Goal: Check status: Check status

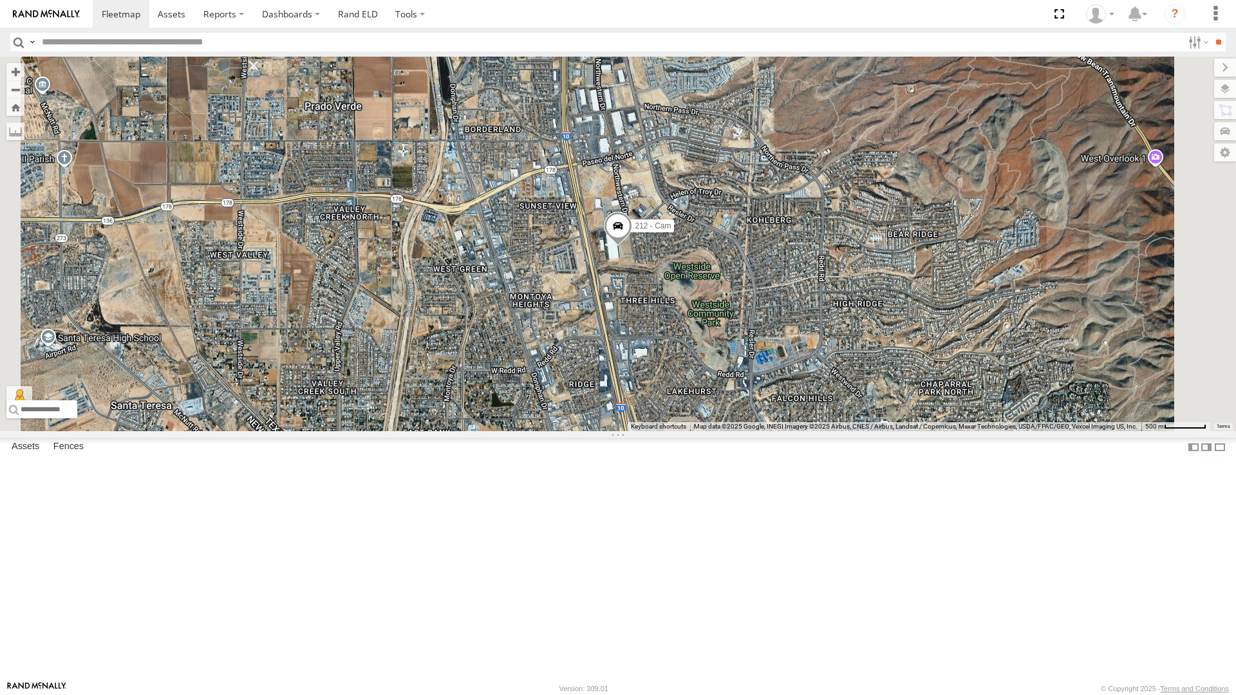
click at [0, 0] on div "442 - Cam" at bounding box center [0, 0] width 0 height 0
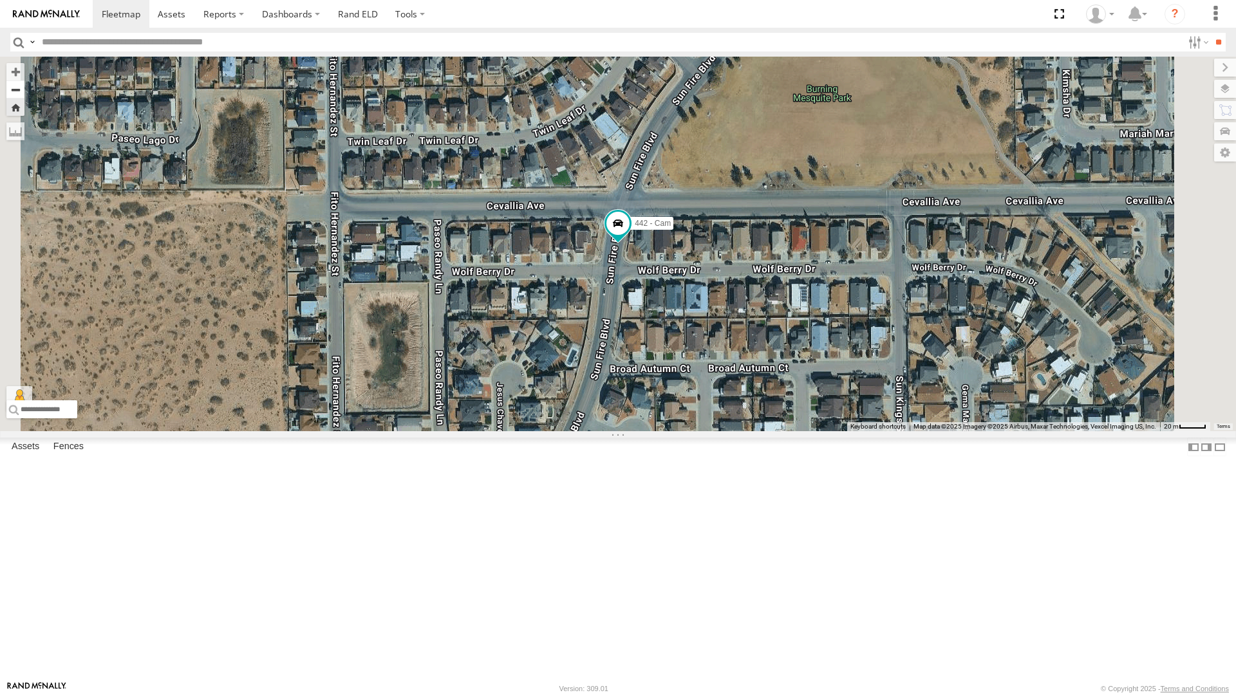
click at [24, 80] on button "Zoom out" at bounding box center [15, 89] width 18 height 18
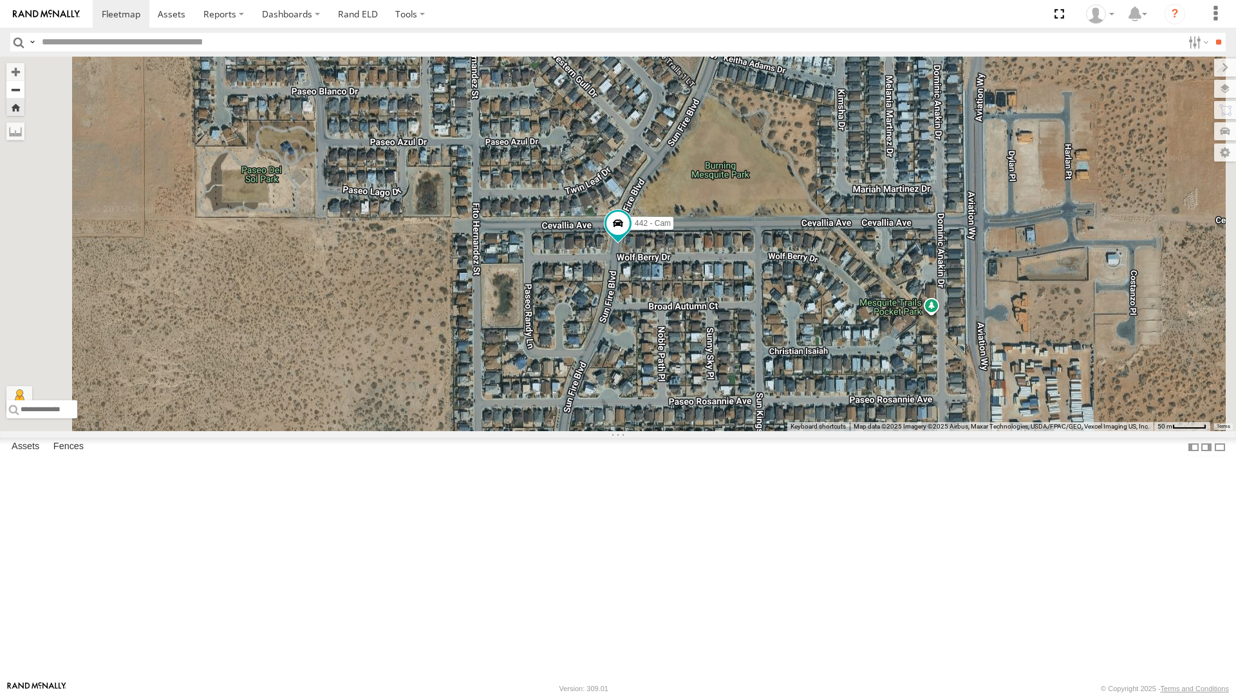
click at [24, 80] on button "Zoom out" at bounding box center [15, 89] width 18 height 18
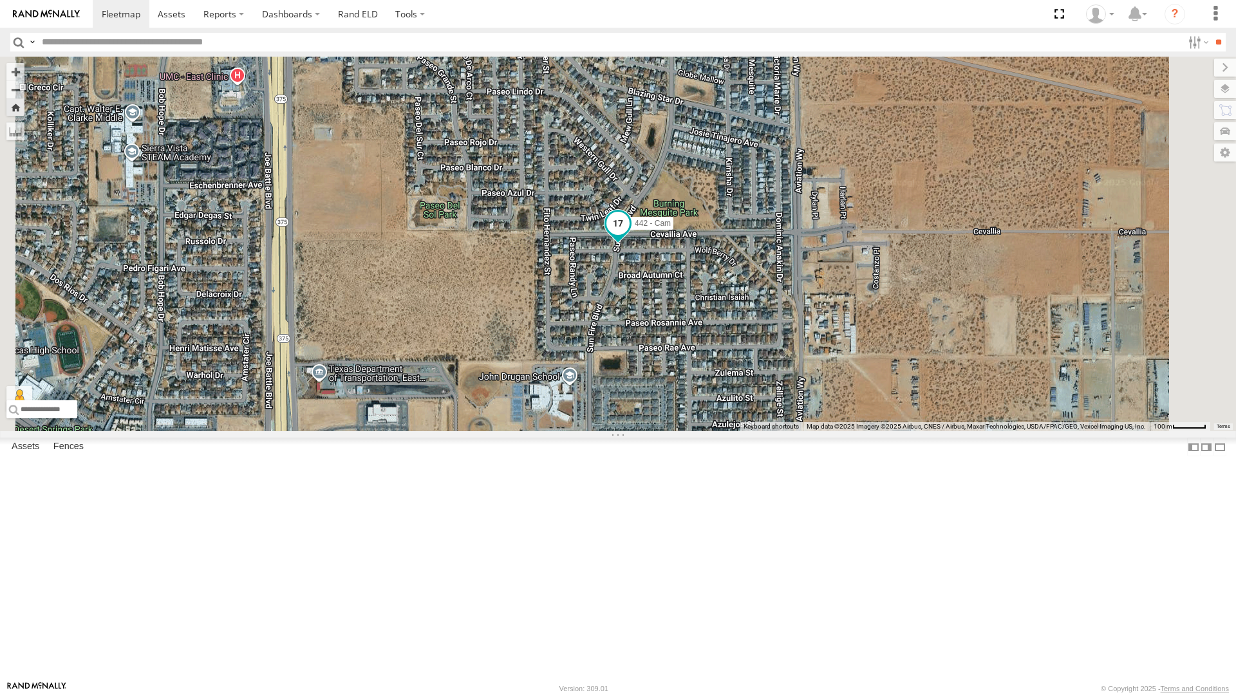
click at [630, 235] on span at bounding box center [618, 223] width 23 height 23
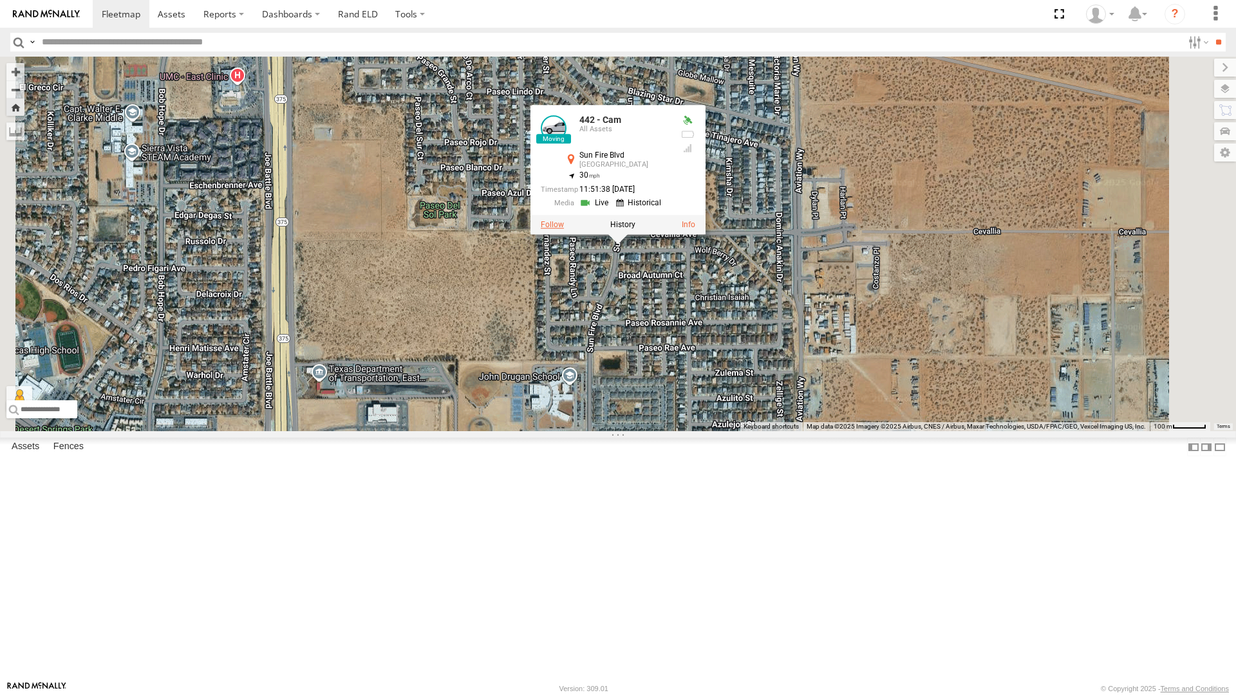
click at [564, 229] on label at bounding box center [552, 224] width 23 height 9
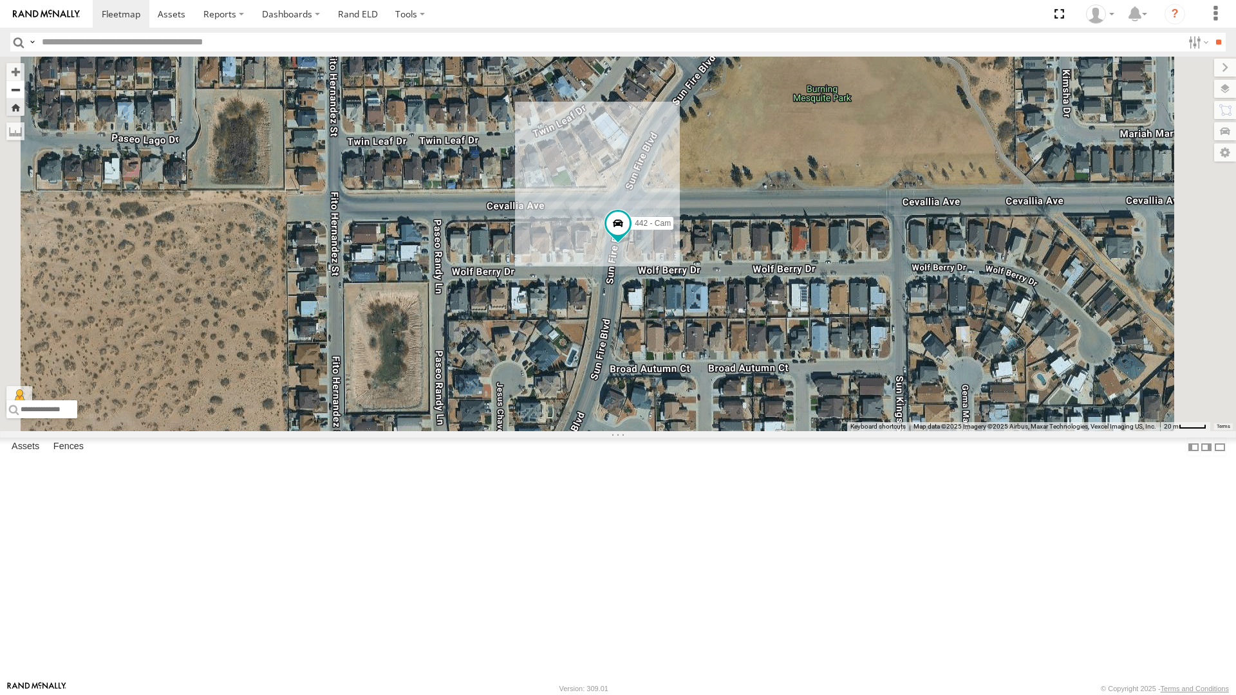
click at [24, 80] on button "Zoom out" at bounding box center [15, 89] width 18 height 18
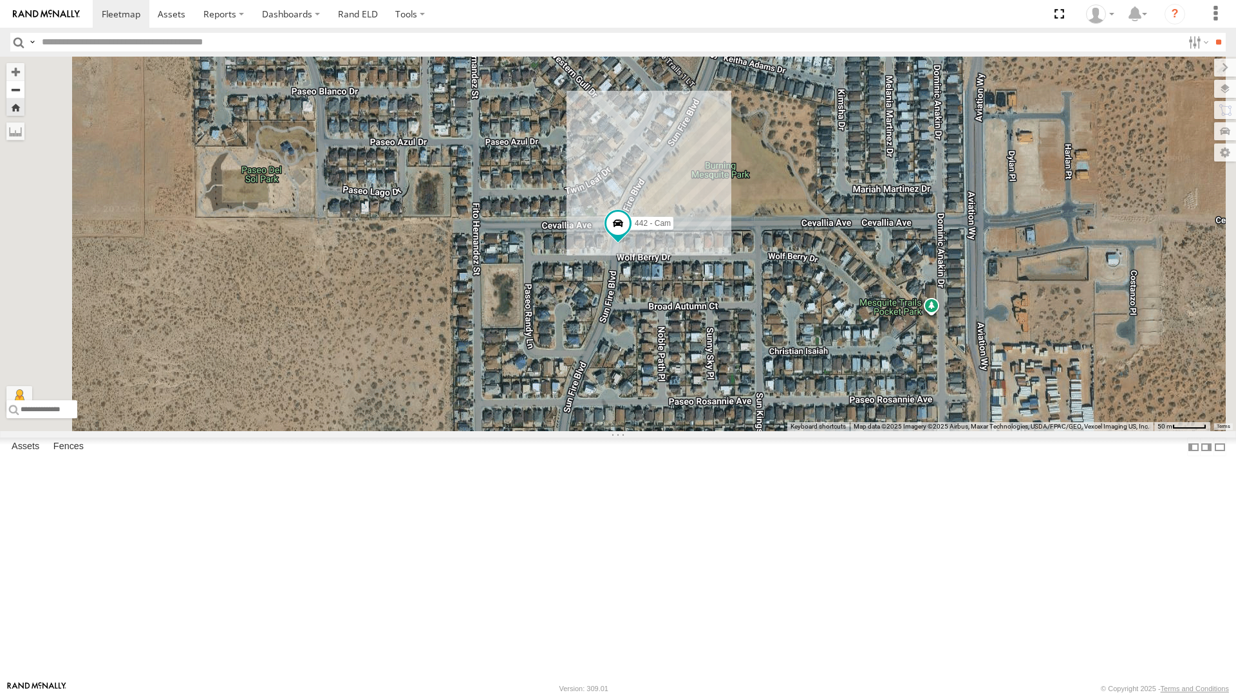
click at [24, 80] on button "Zoom out" at bounding box center [15, 89] width 18 height 18
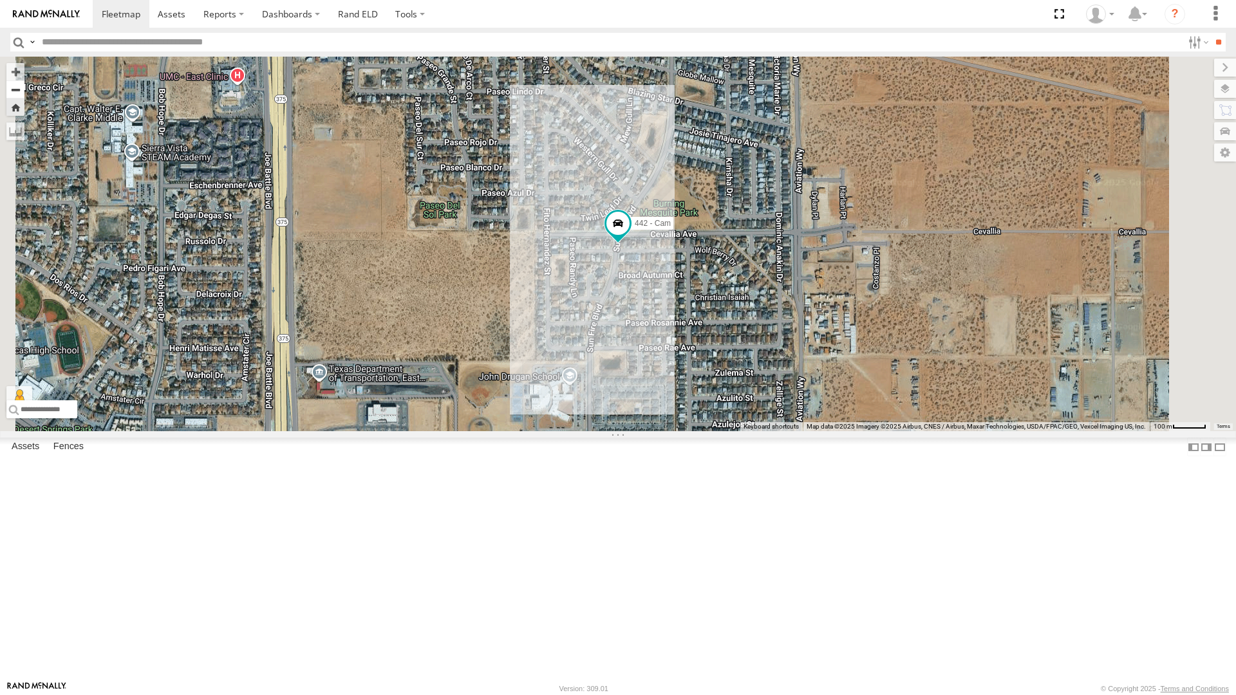
click at [24, 80] on button "Zoom out" at bounding box center [15, 89] width 18 height 18
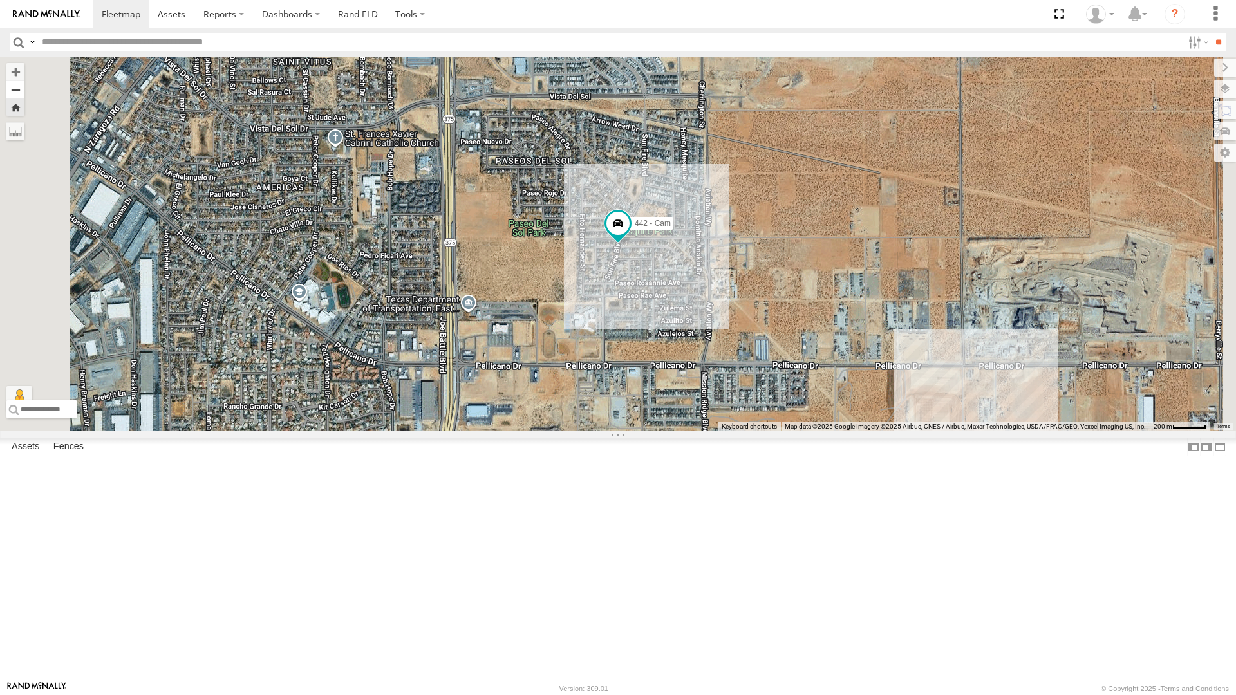
click at [24, 80] on button "Zoom out" at bounding box center [15, 89] width 18 height 18
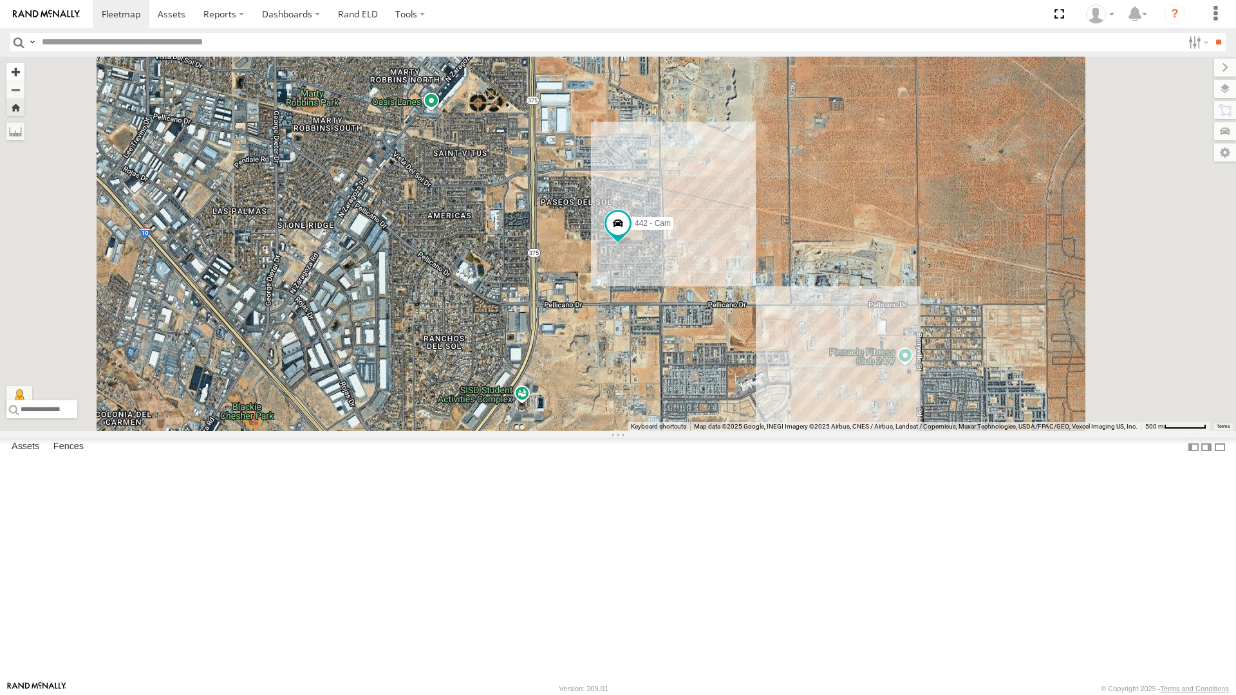
click at [24, 63] on button "Zoom in" at bounding box center [15, 71] width 18 height 17
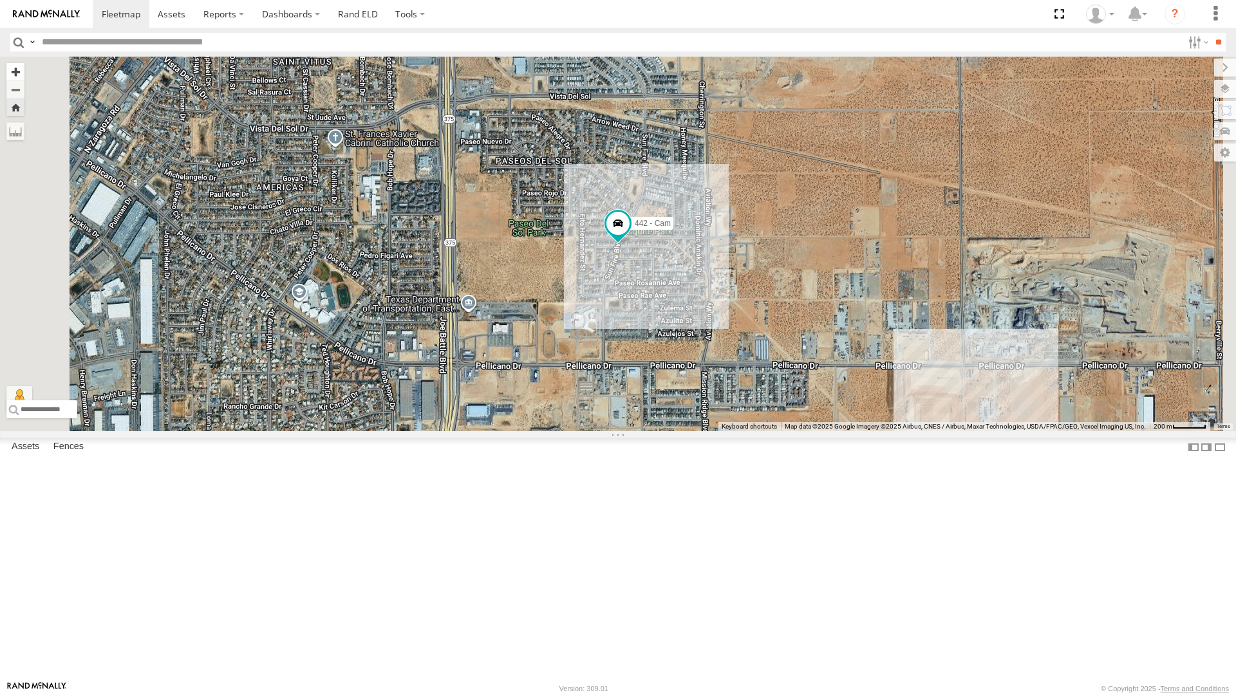
click at [24, 63] on button "Zoom in" at bounding box center [15, 71] width 18 height 17
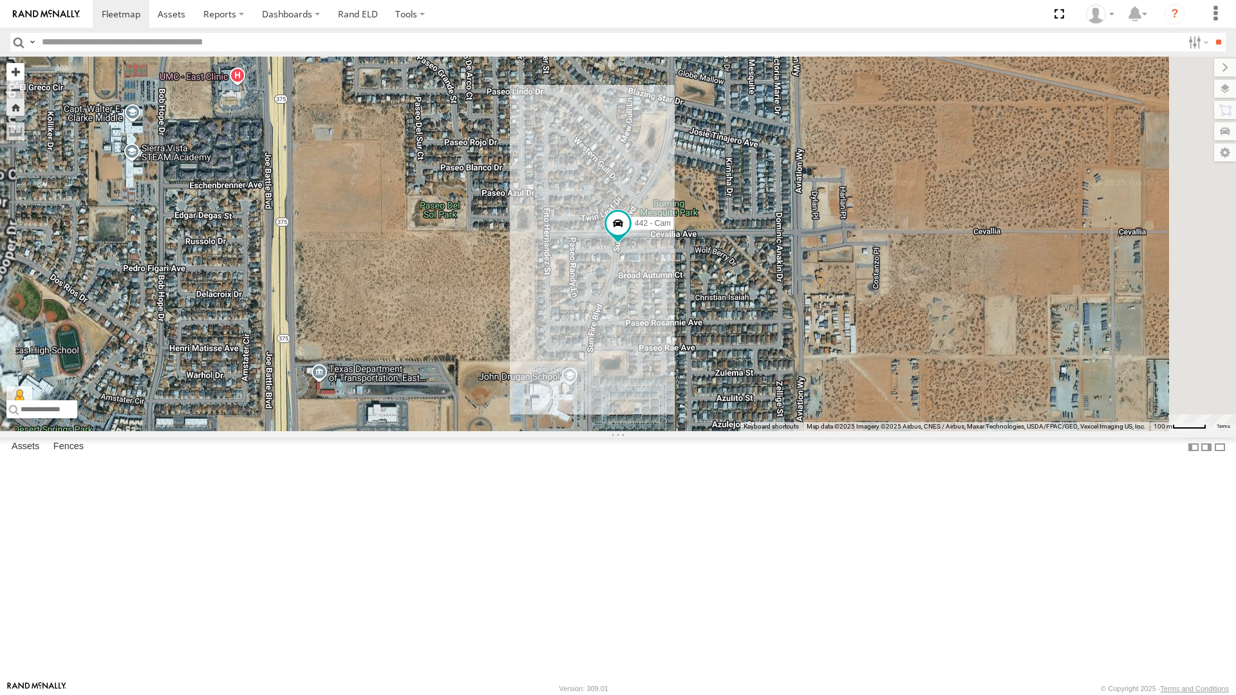
click at [24, 63] on button "Zoom in" at bounding box center [15, 71] width 18 height 17
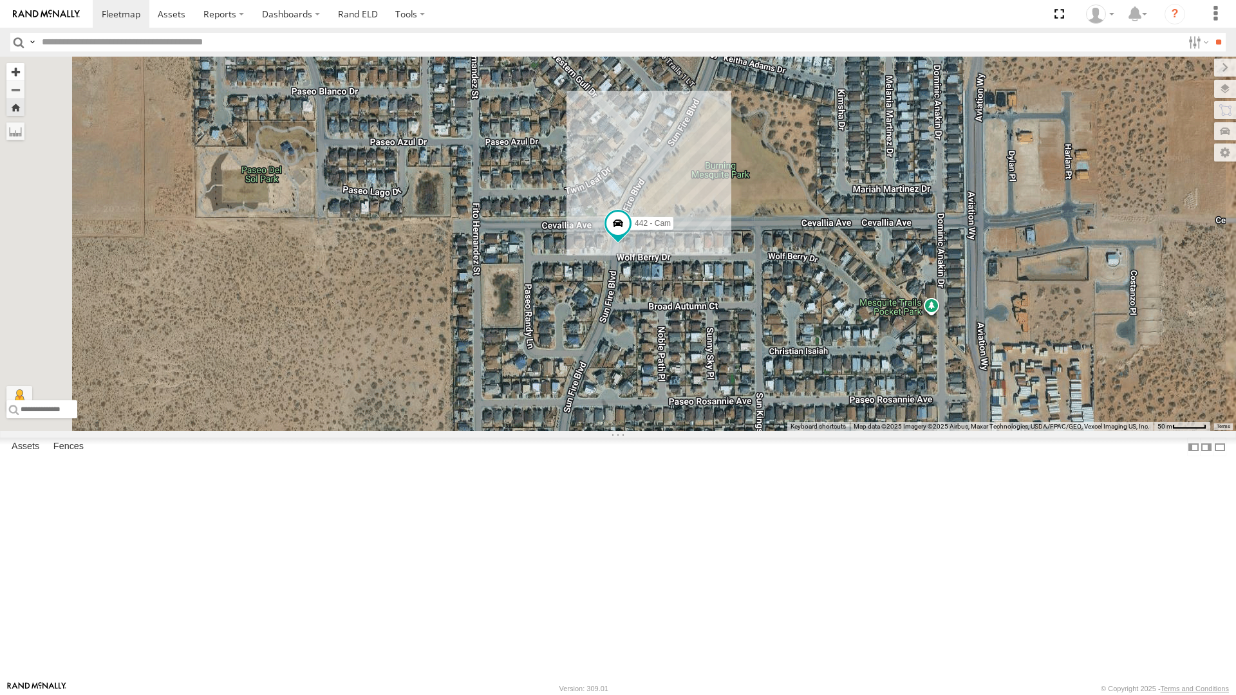
click at [24, 63] on button "Zoom in" at bounding box center [15, 71] width 18 height 17
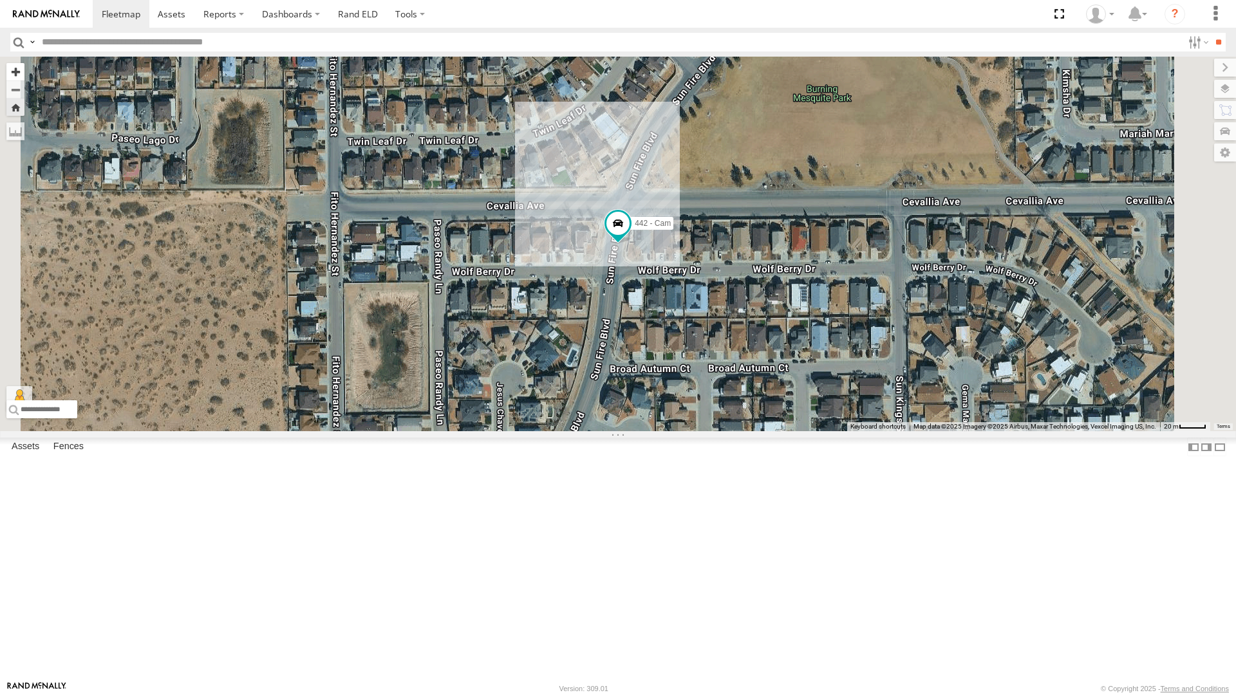
click at [24, 63] on button "Zoom in" at bounding box center [15, 71] width 18 height 17
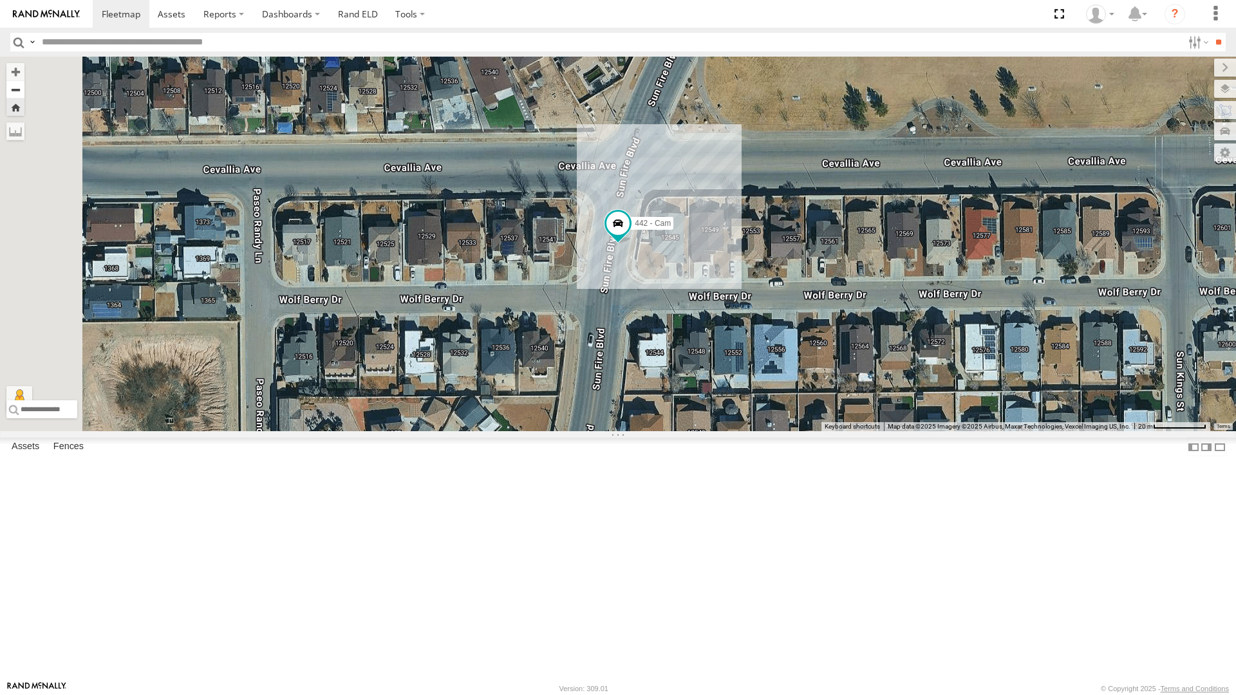
click at [24, 80] on button "Zoom out" at bounding box center [15, 89] width 18 height 18
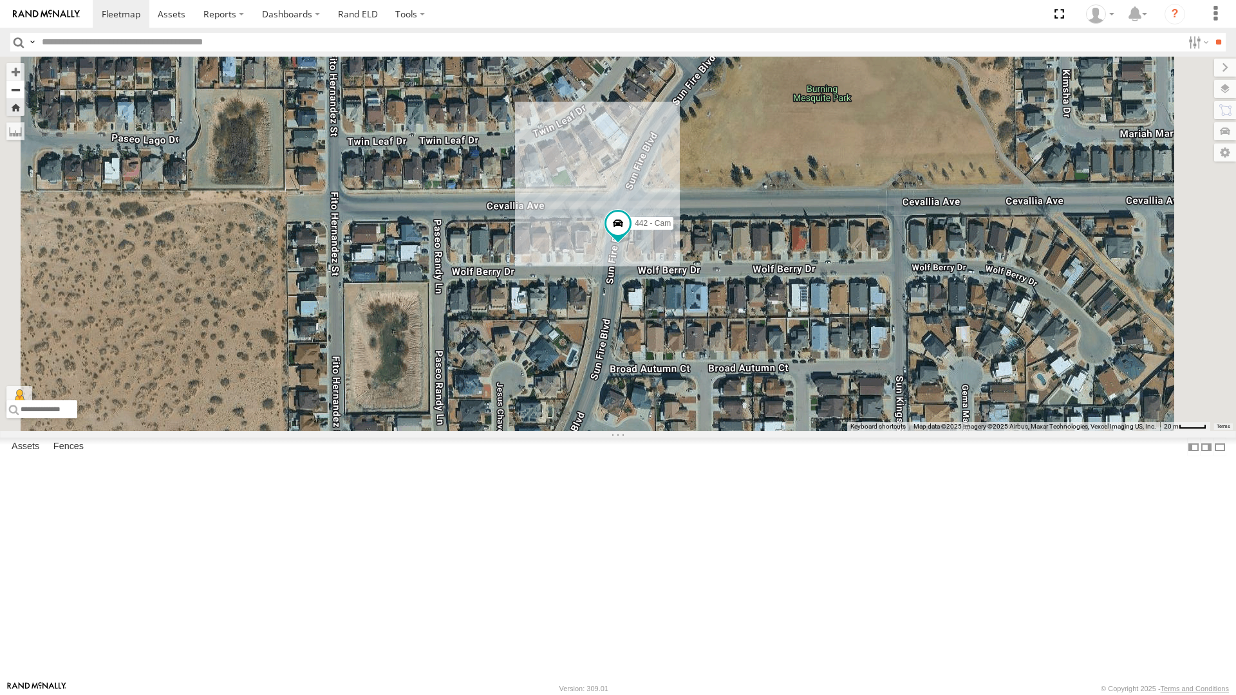
click at [24, 80] on button "Zoom out" at bounding box center [15, 89] width 18 height 18
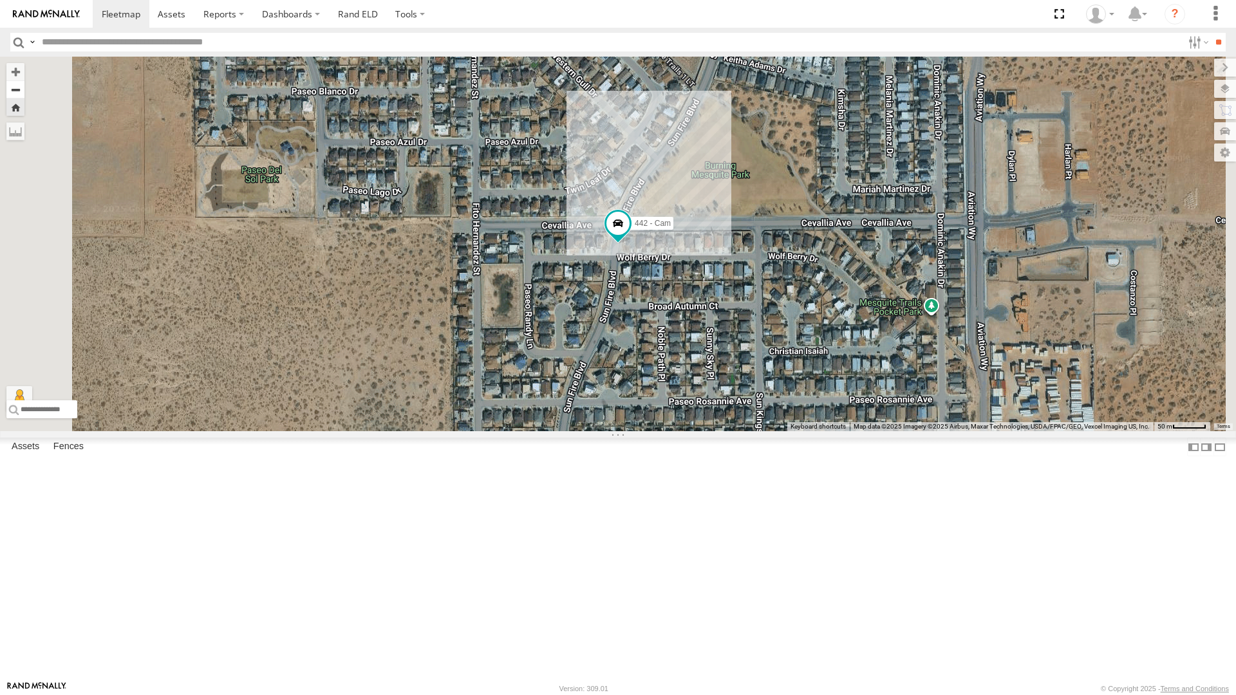
click at [24, 80] on button "Zoom out" at bounding box center [15, 89] width 18 height 18
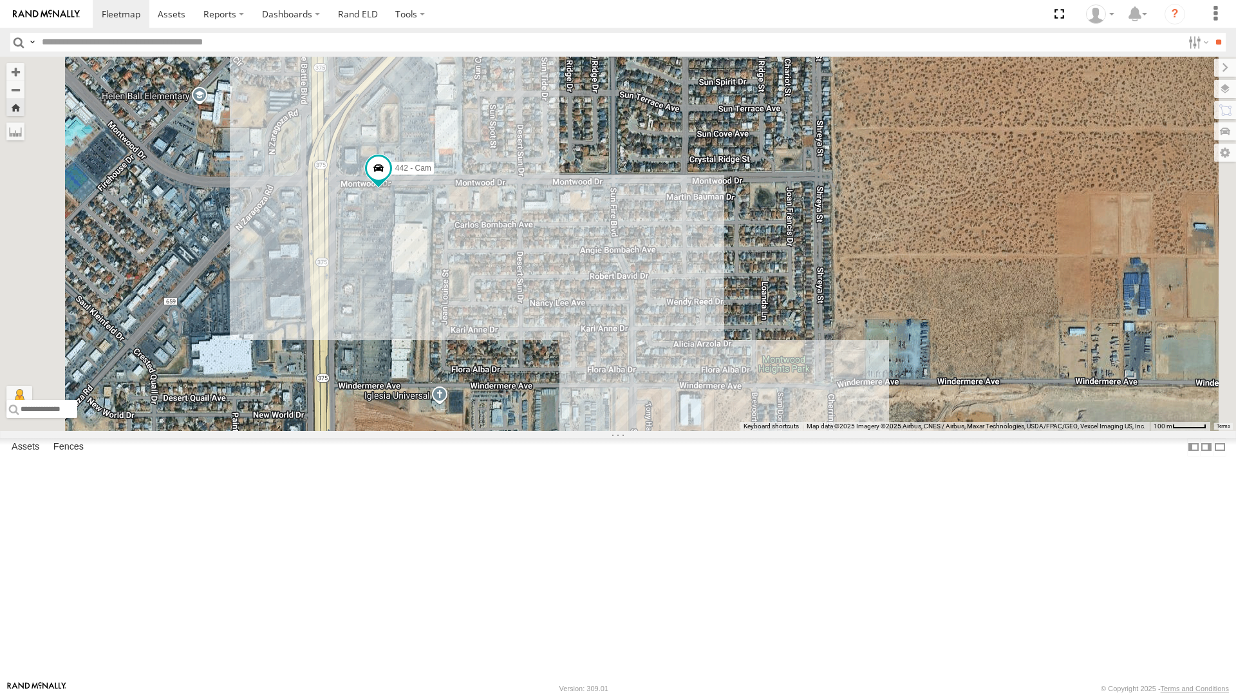
click at [1224, 57] on div "442 - Cam" at bounding box center [618, 244] width 1236 height 374
click at [1144, 57] on div "442 - Cam" at bounding box center [618, 244] width 1236 height 375
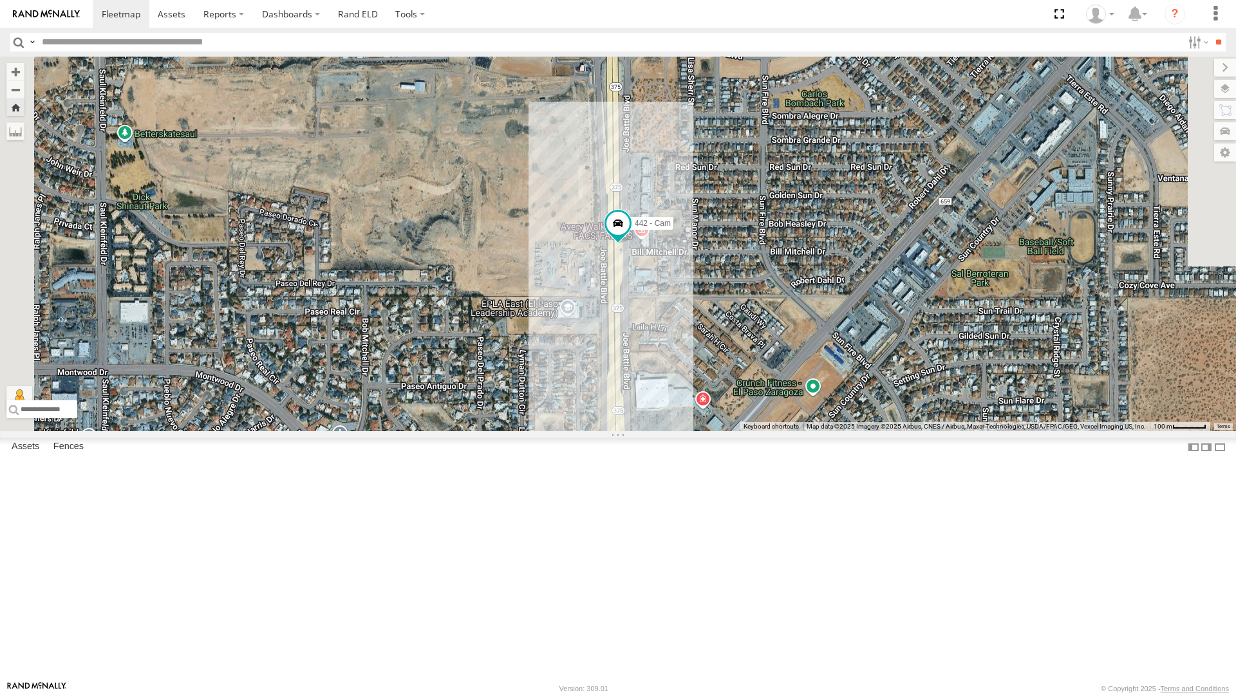
click at [526, 317] on div "442 - Cam" at bounding box center [618, 244] width 1236 height 375
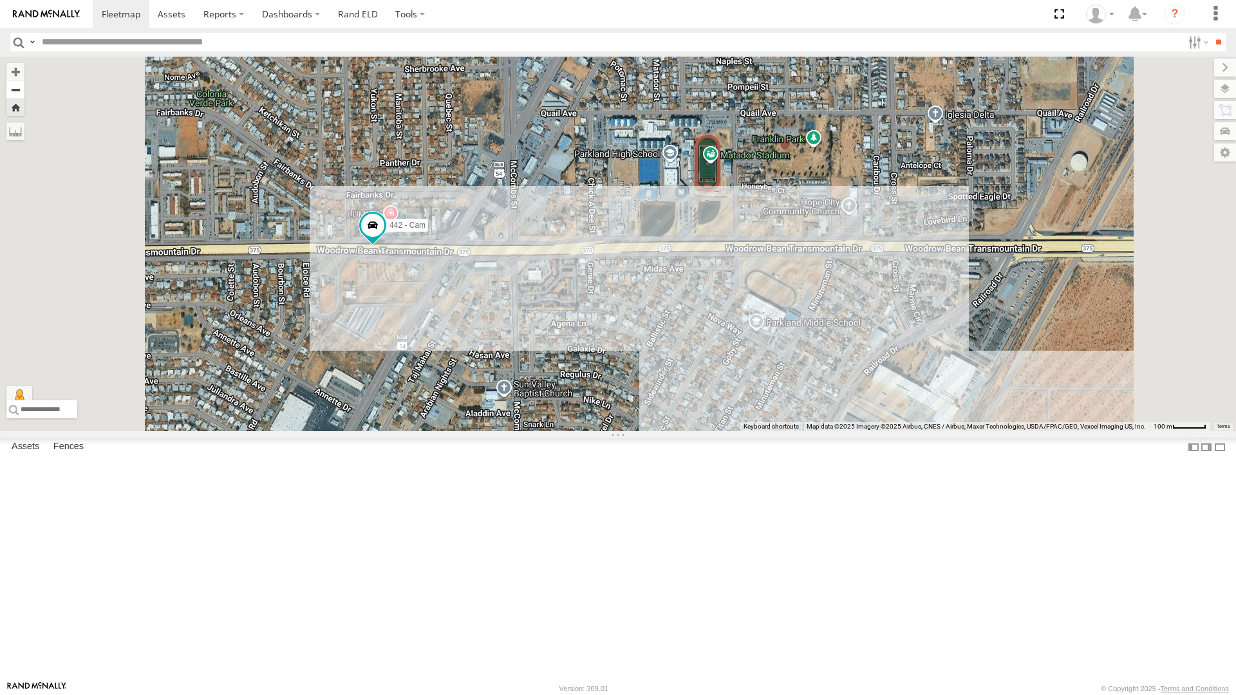
click at [24, 80] on button "Zoom out" at bounding box center [15, 89] width 18 height 18
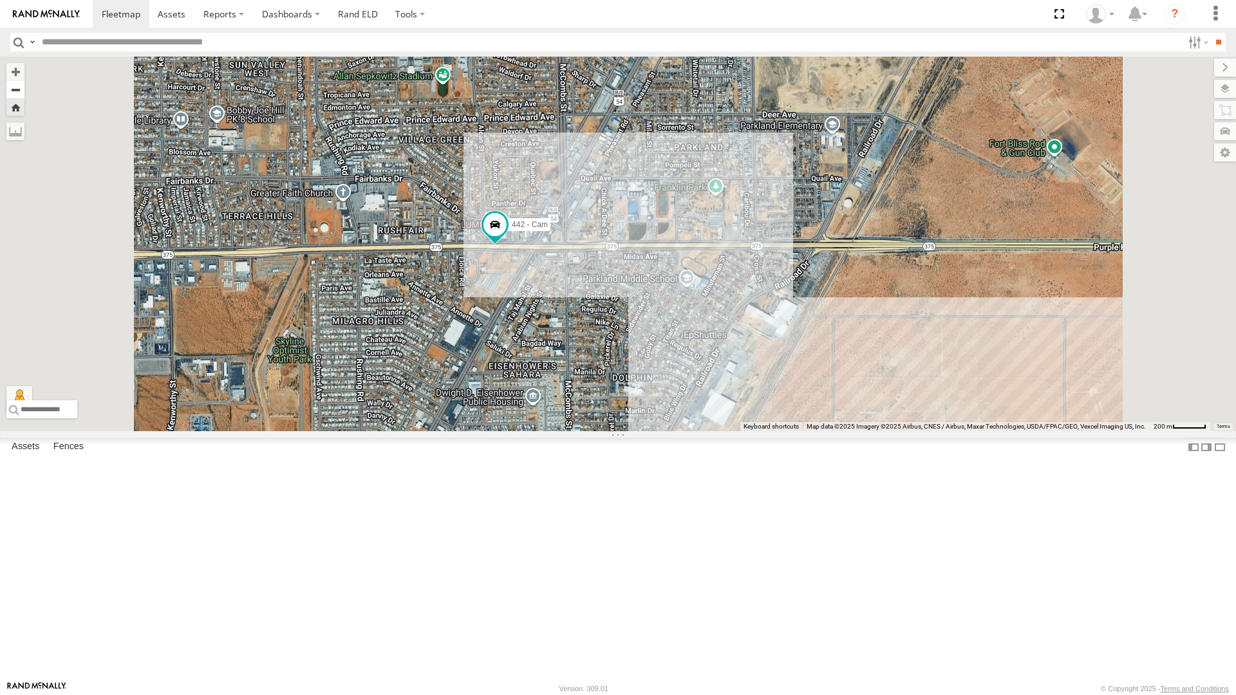
click at [24, 80] on button "Zoom out" at bounding box center [15, 89] width 18 height 18
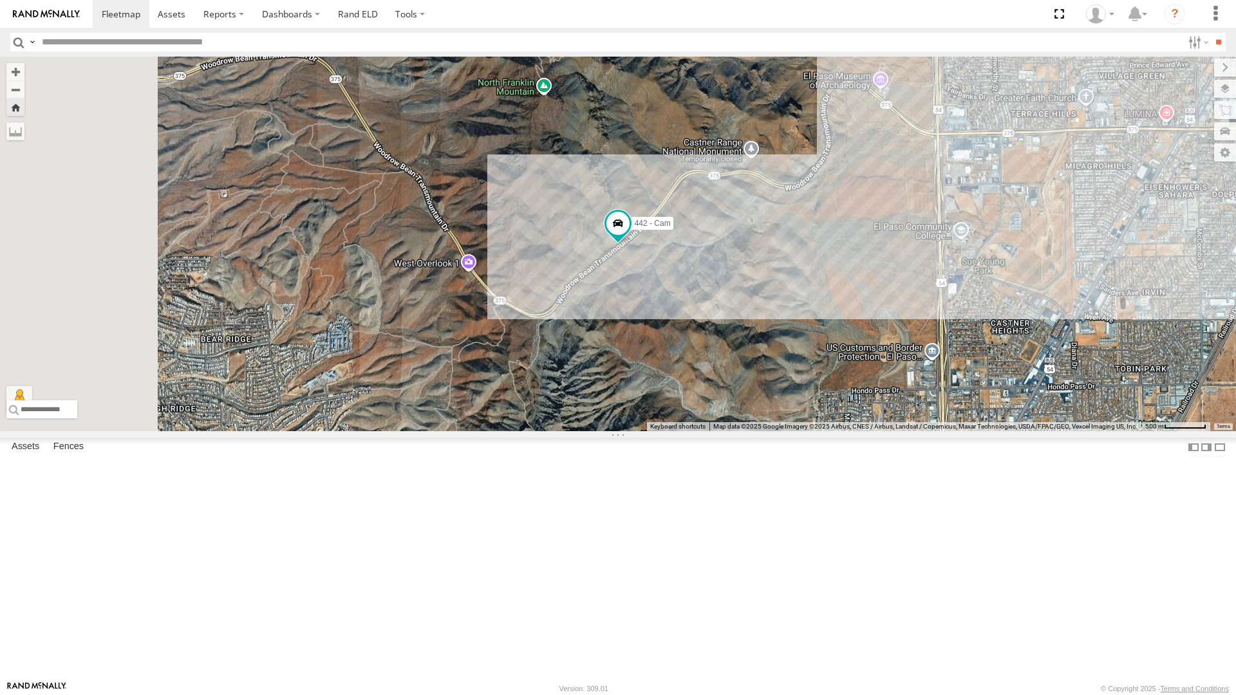
click at [6, 80] on button "Zoom out" at bounding box center [15, 89] width 18 height 18
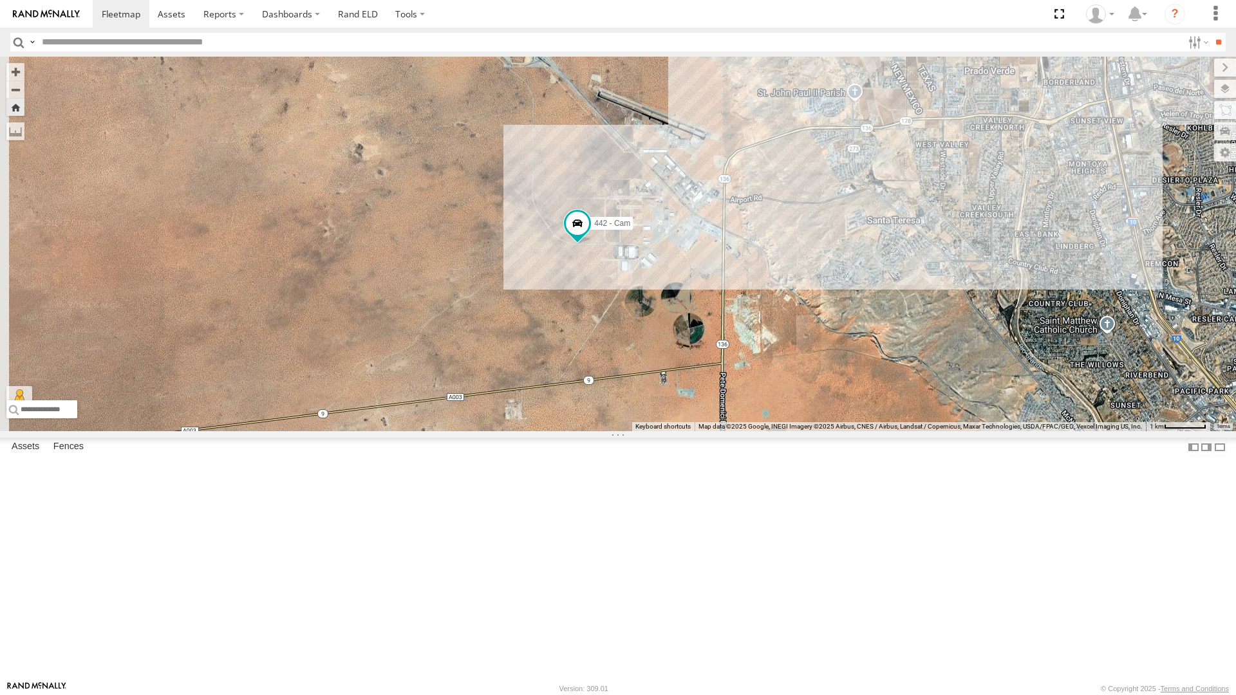
click at [6, 80] on button "Zoom out" at bounding box center [15, 89] width 18 height 18
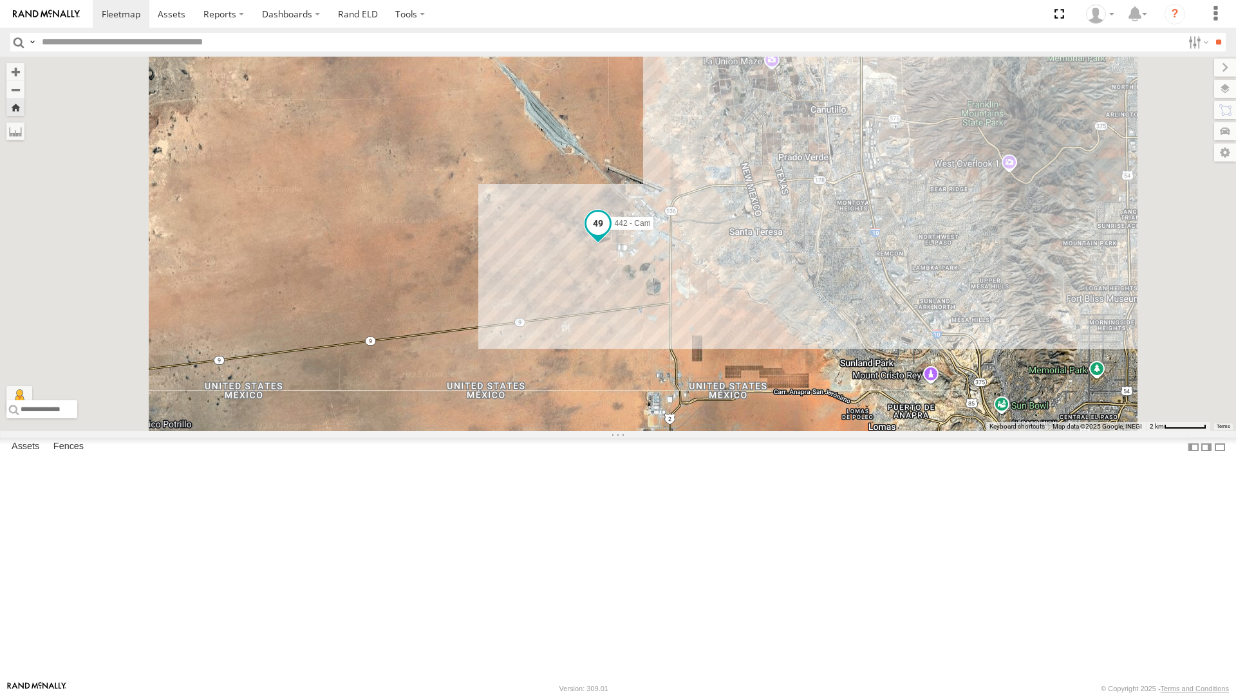
click at [610, 235] on span at bounding box center [598, 223] width 23 height 23
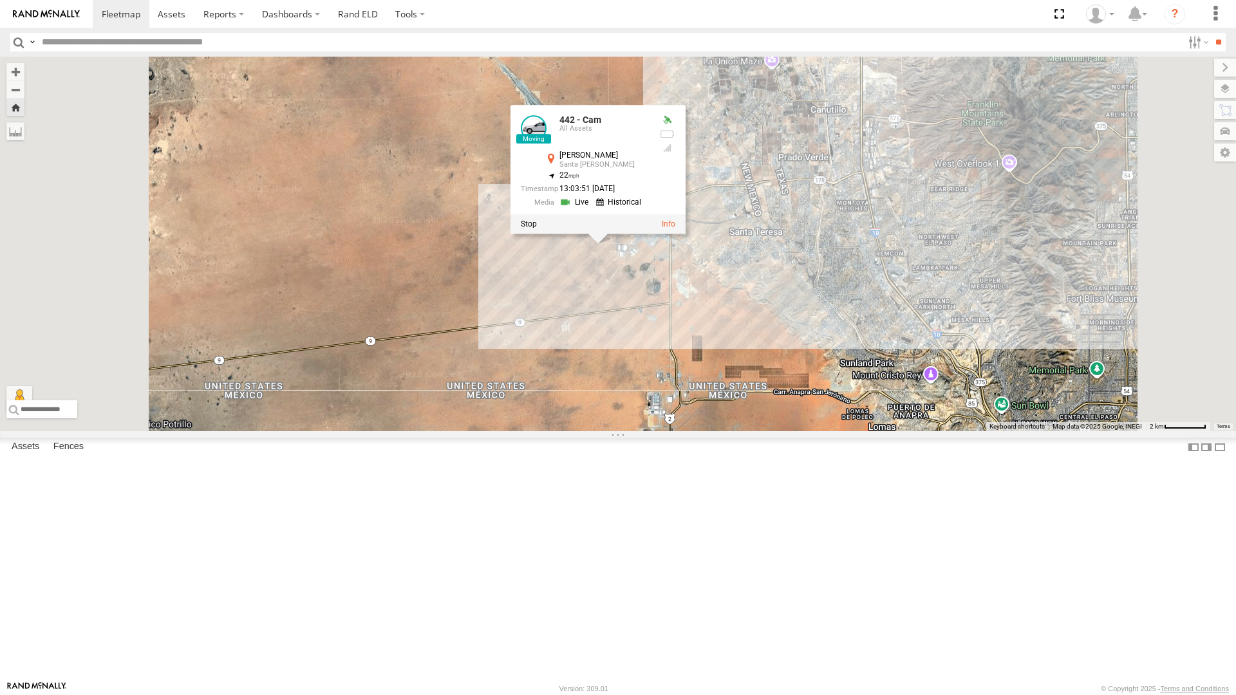
click at [717, 412] on div "442 - Cam 442 - Cam All Assets [PERSON_NAME] Santa [PERSON_NAME] 31.85059 , -10…" at bounding box center [618, 244] width 1236 height 375
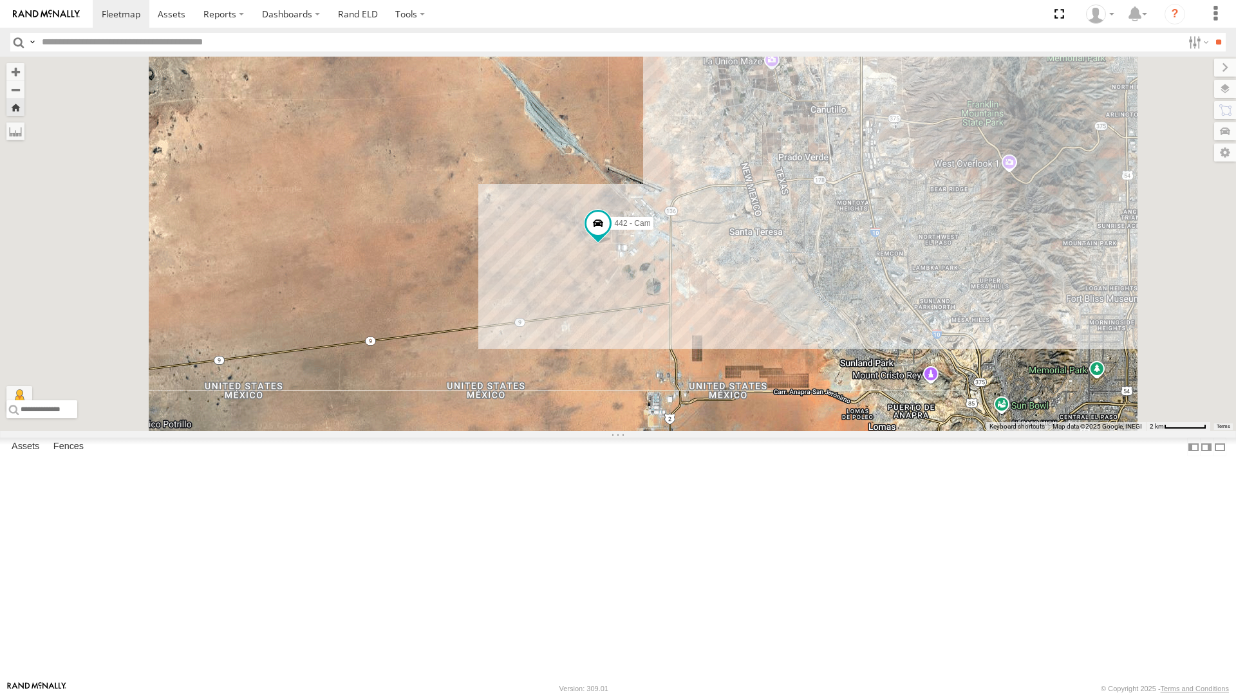
click at [0, 0] on div "4061 - Cam" at bounding box center [0, 0] width 0 height 0
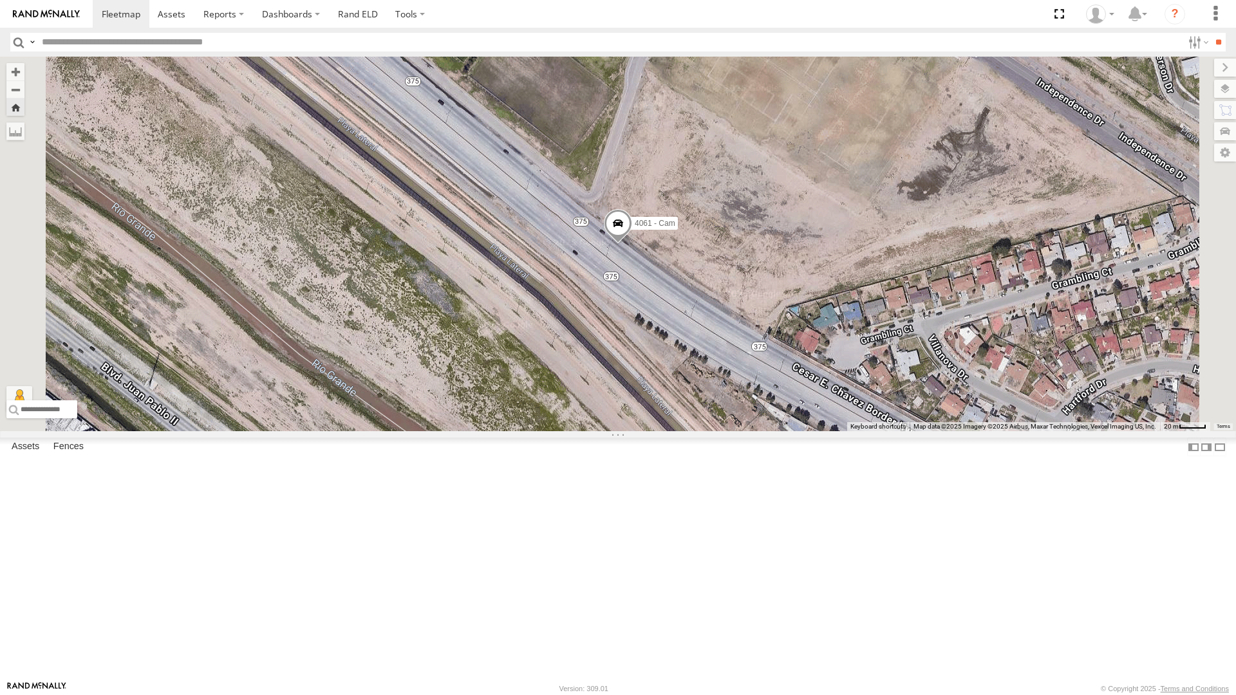
click at [632, 244] on span at bounding box center [618, 226] width 28 height 35
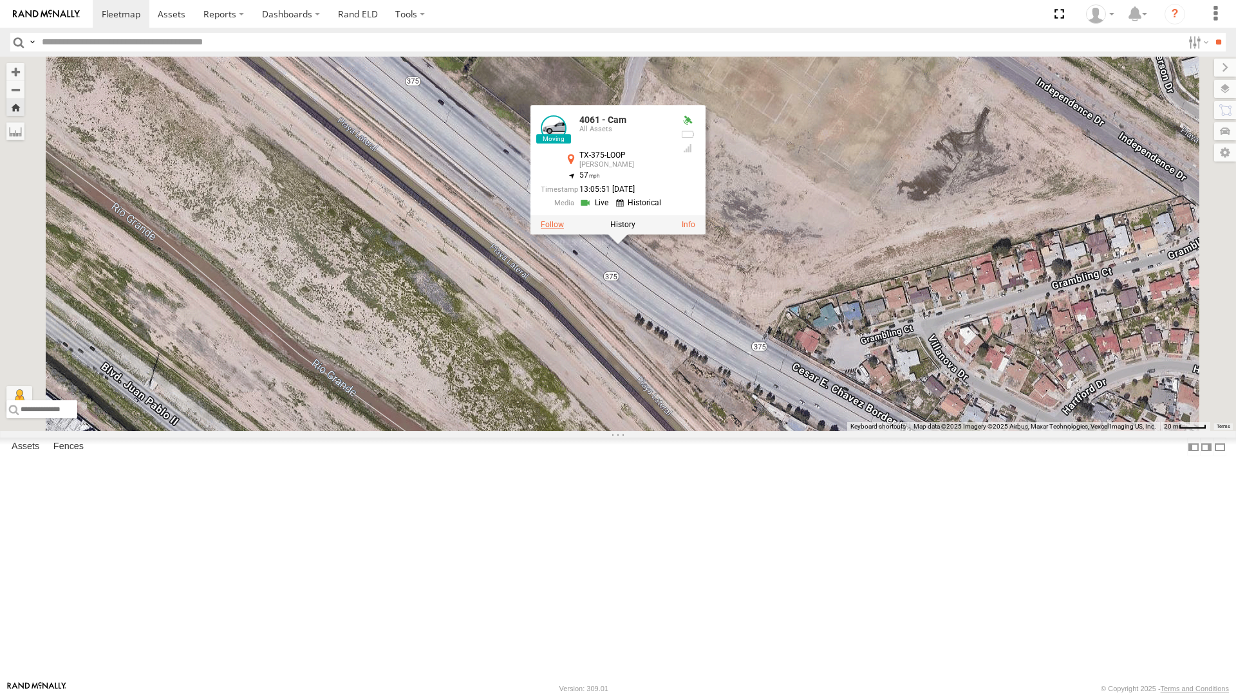
click at [564, 229] on label at bounding box center [552, 224] width 23 height 9
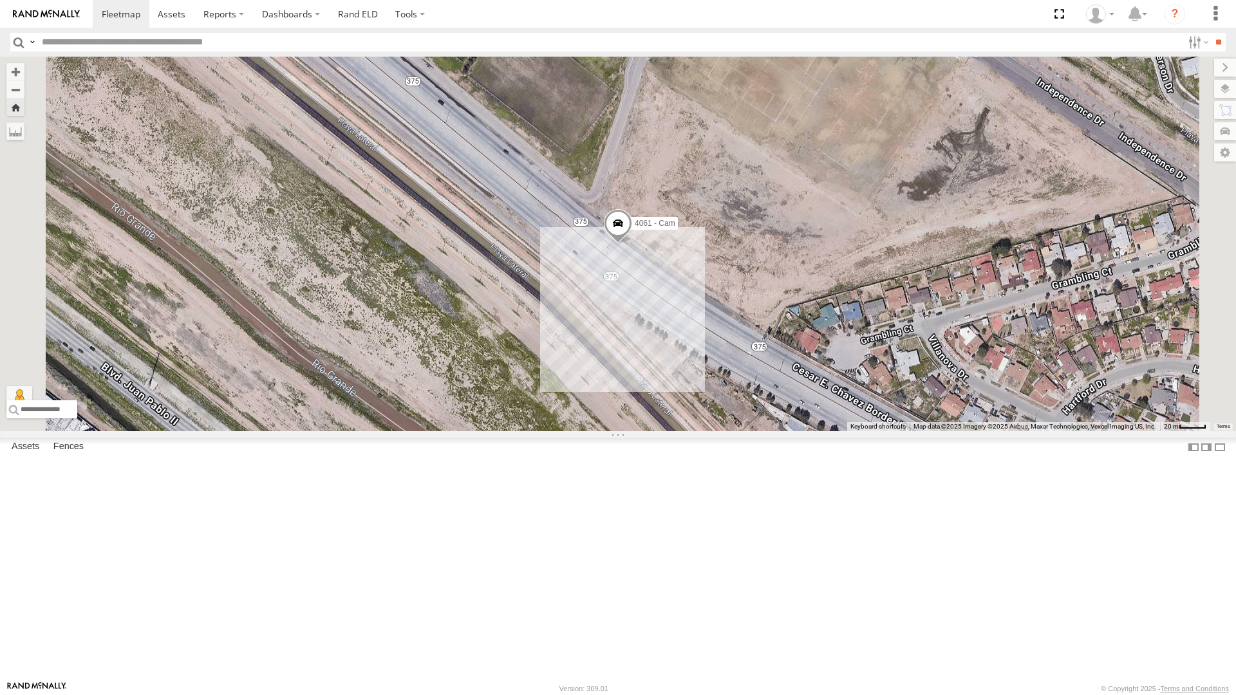
click at [0, 0] on div "442 - Cam" at bounding box center [0, 0] width 0 height 0
